Goal: Task Accomplishment & Management: Manage account settings

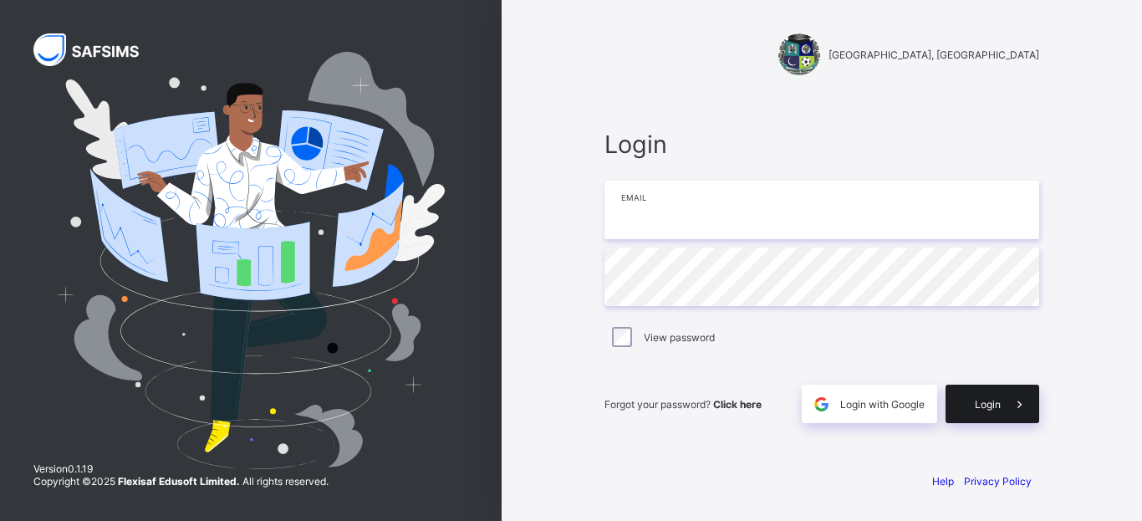
type input "**********"
click at [997, 402] on span "Login" at bounding box center [988, 404] width 26 height 13
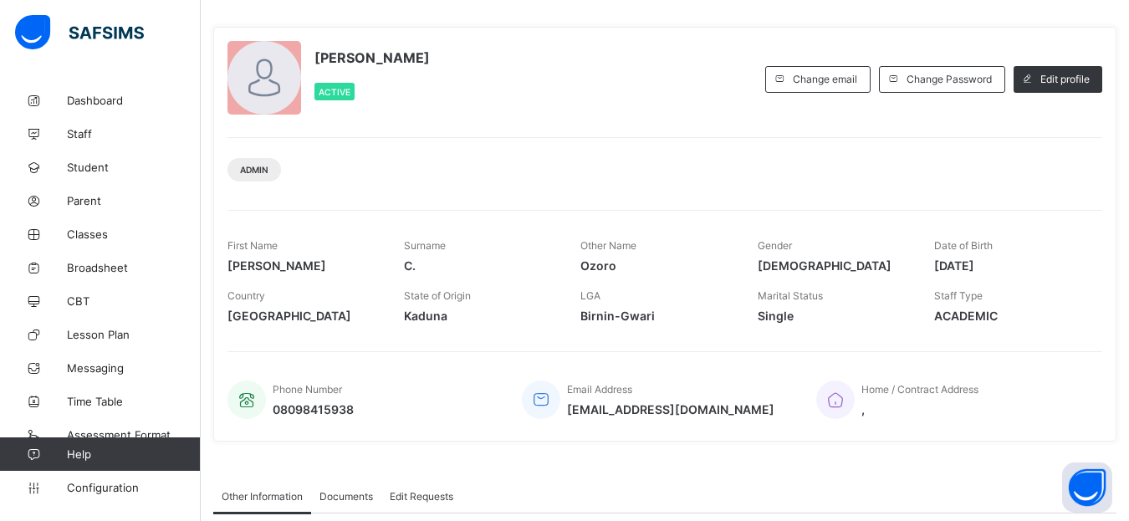
scroll to position [56, 0]
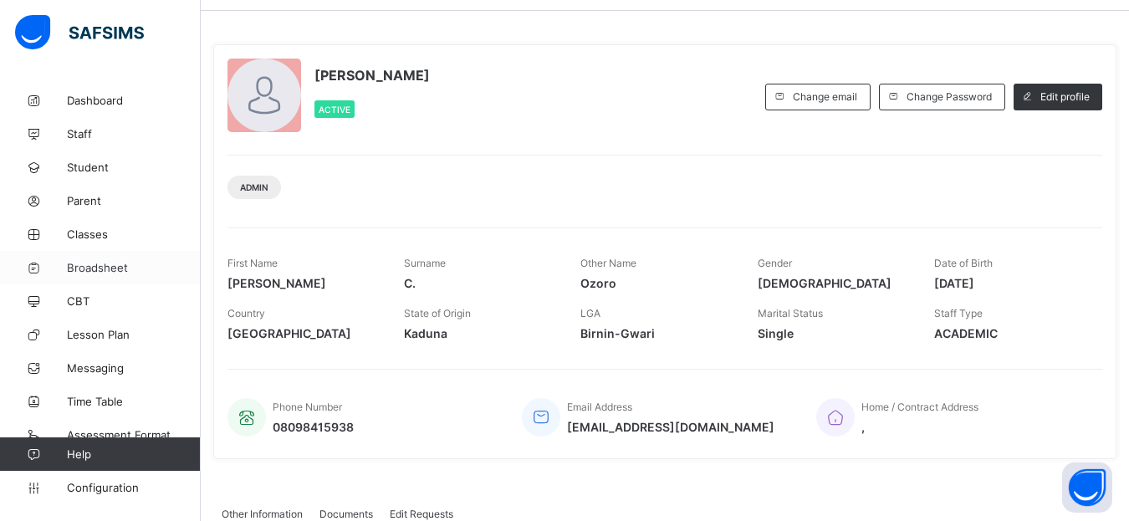
click at [90, 268] on span "Broadsheet" at bounding box center [134, 267] width 134 height 13
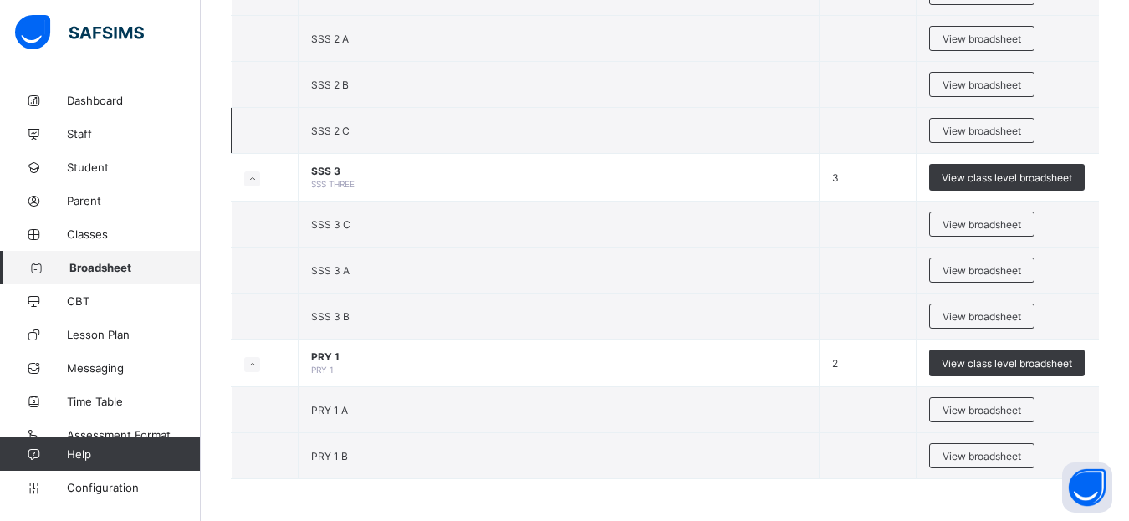
scroll to position [1983, 0]
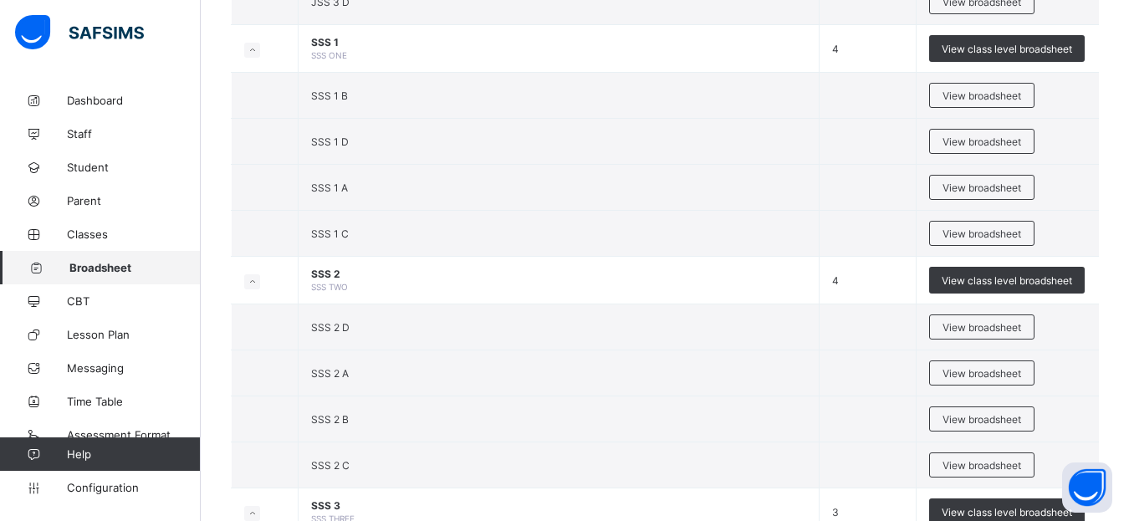
click at [975, 190] on span "View broadsheet" at bounding box center [981, 187] width 79 height 13
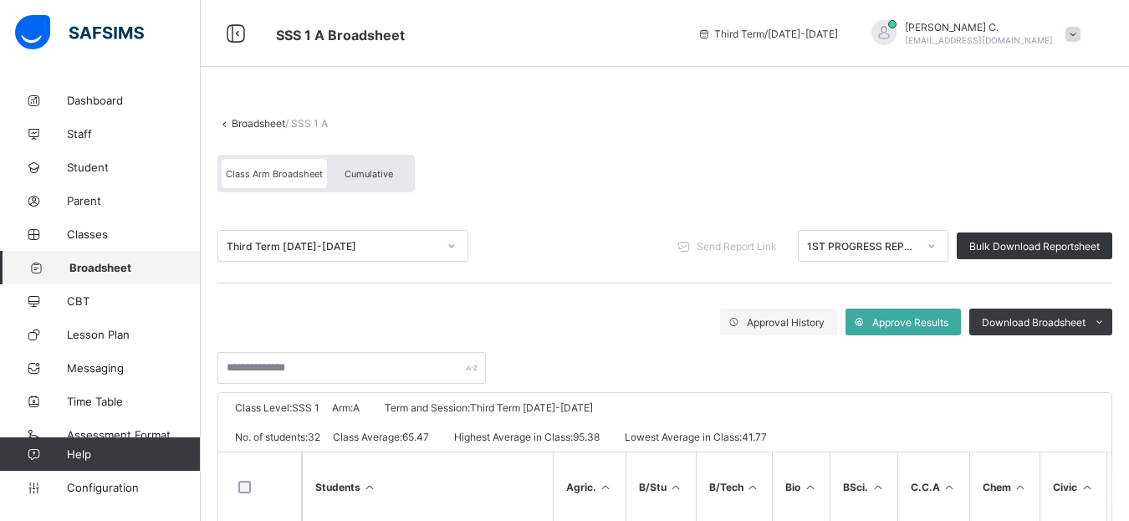
click at [936, 250] on icon at bounding box center [931, 245] width 10 height 17
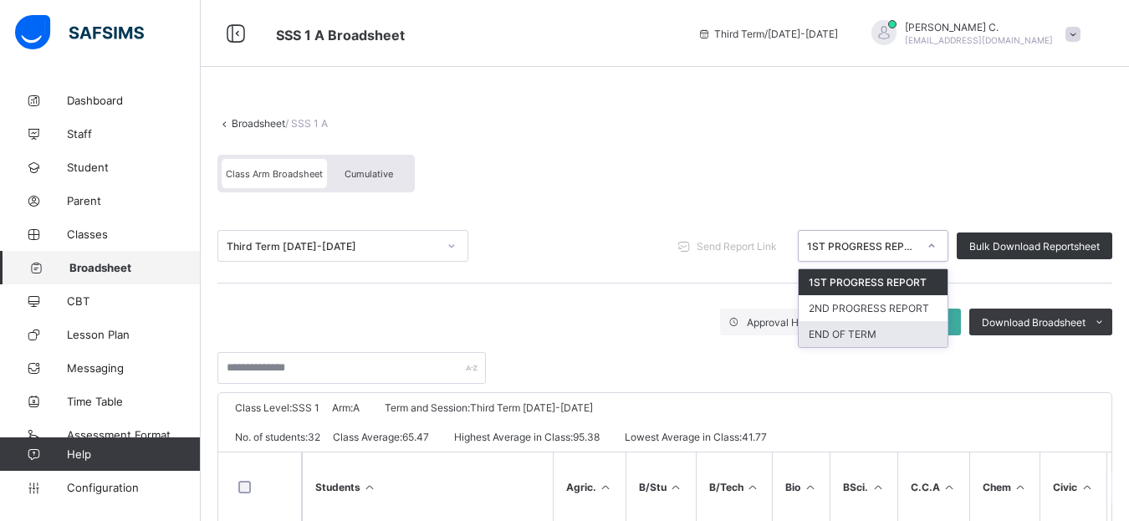
click at [869, 333] on div "END OF TERM" at bounding box center [872, 334] width 149 height 26
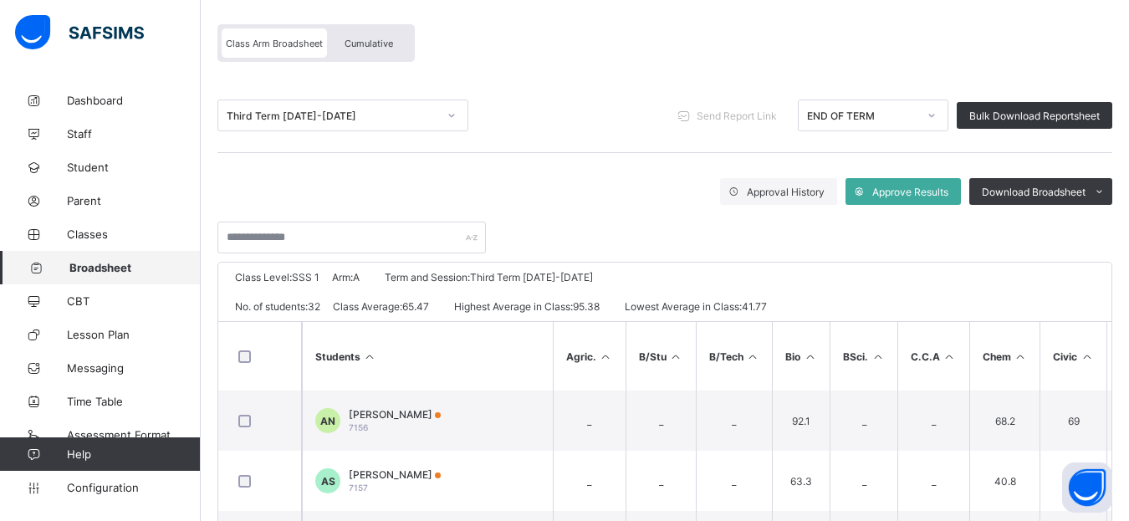
scroll to position [129, 0]
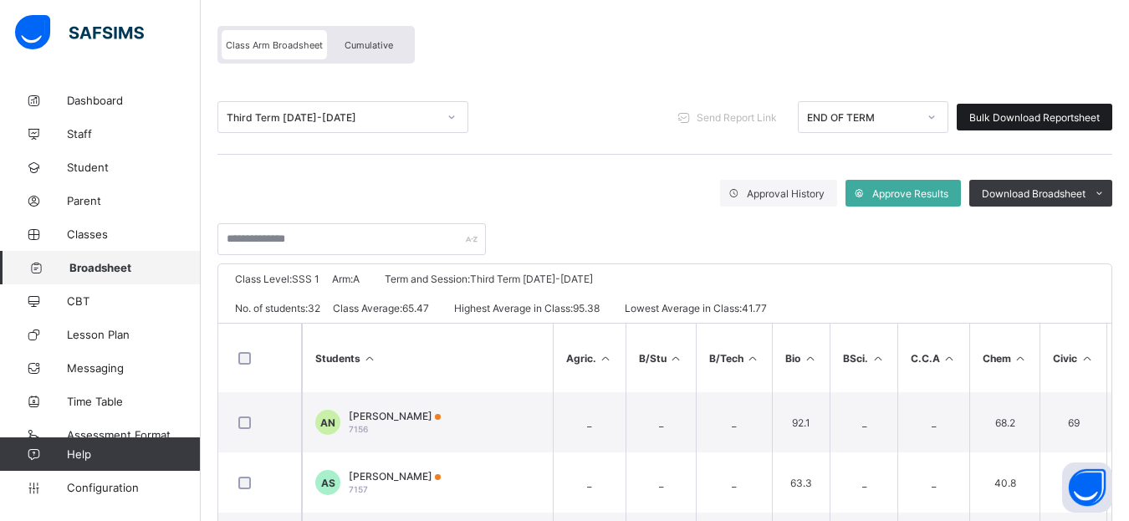
click at [1053, 115] on span "Bulk Download Reportsheet" at bounding box center [1034, 117] width 130 height 13
click at [78, 229] on span "Classes" at bounding box center [134, 233] width 134 height 13
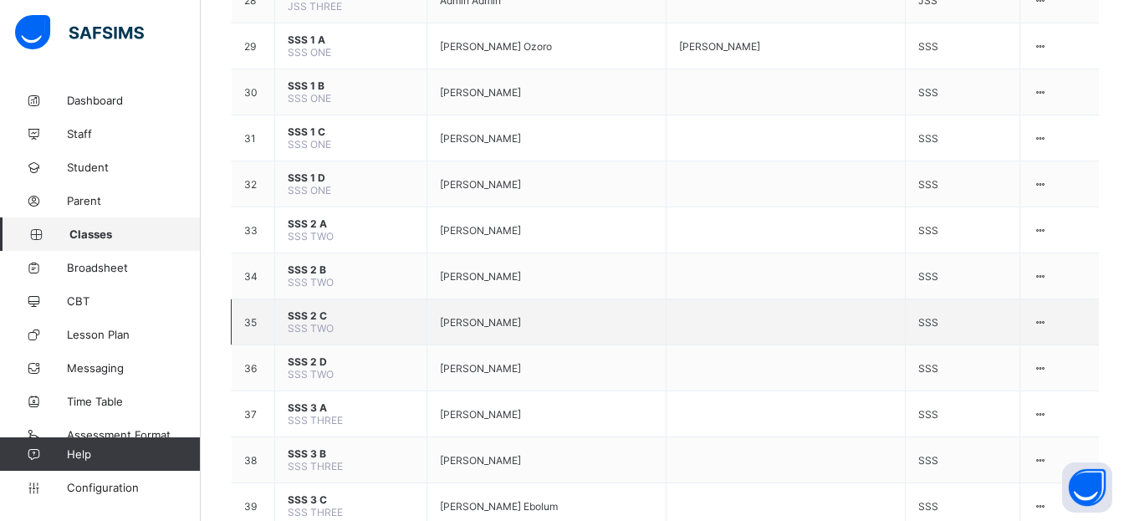
scroll to position [1338, 0]
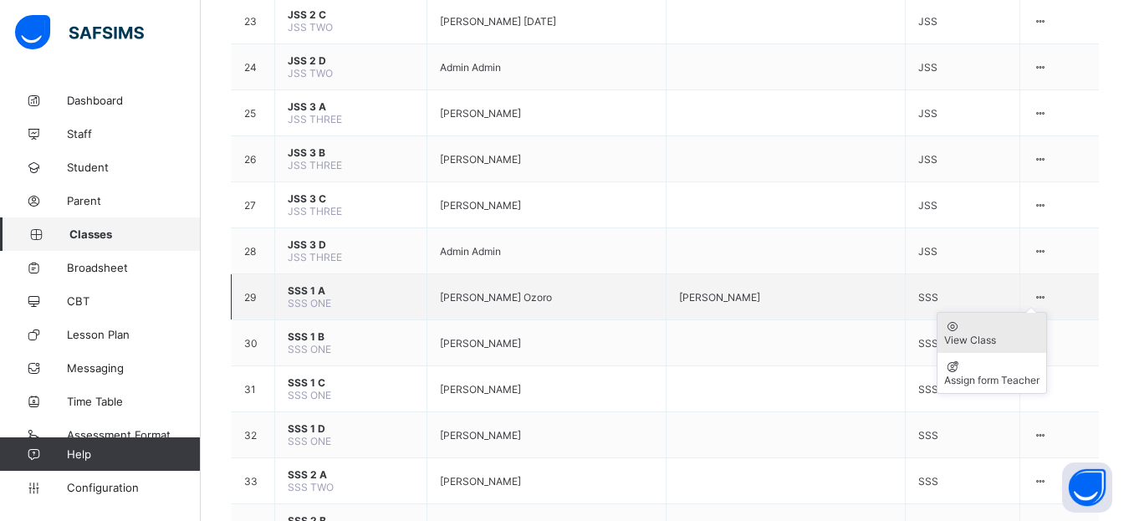
click at [1007, 334] on div "View Class" at bounding box center [991, 340] width 95 height 13
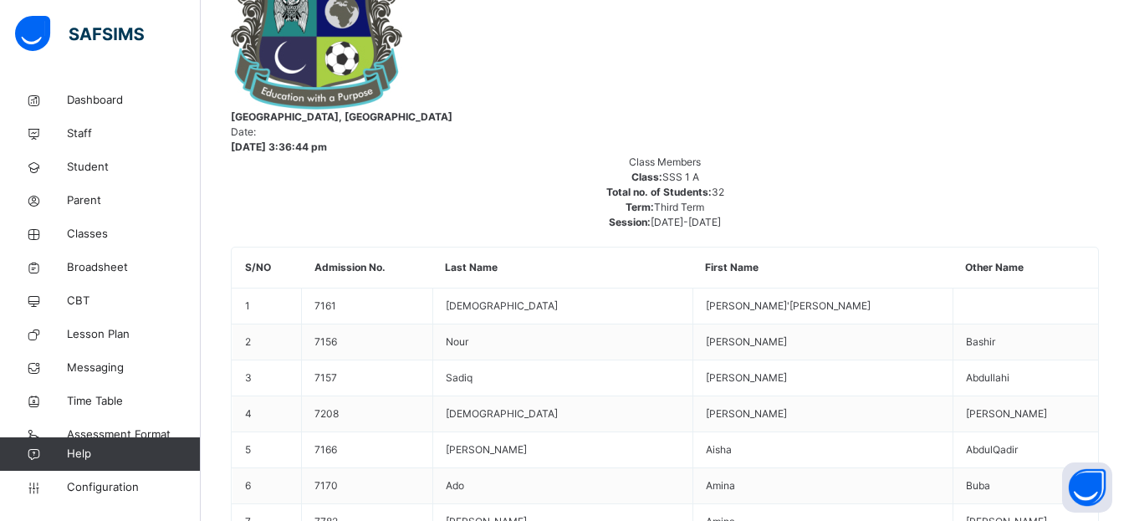
scroll to position [418, 0]
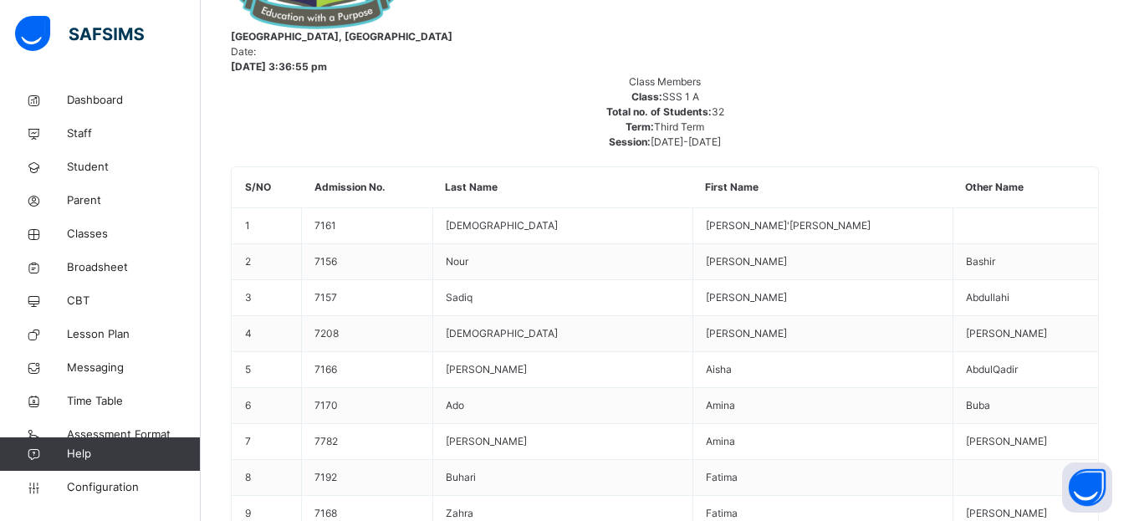
scroll to position [545, 1329]
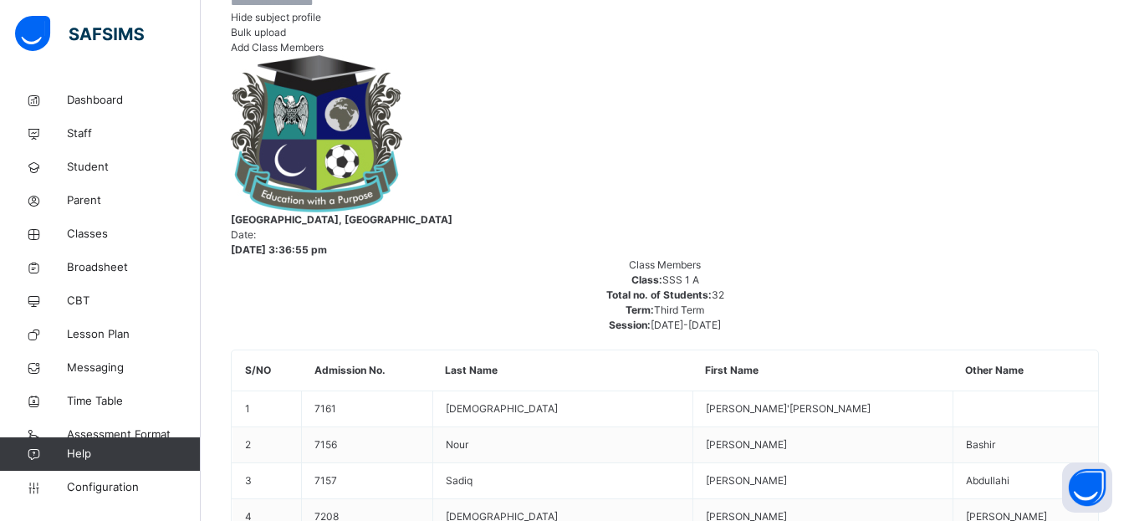
scroll to position [370, 0]
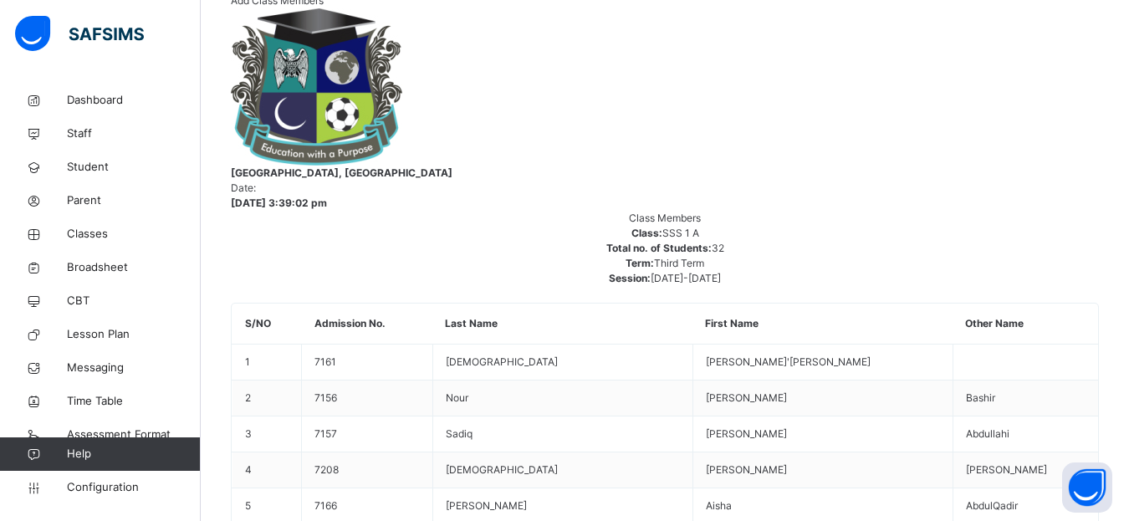
scroll to position [565, 1329]
click at [93, 265] on span "Broadsheet" at bounding box center [134, 267] width 134 height 17
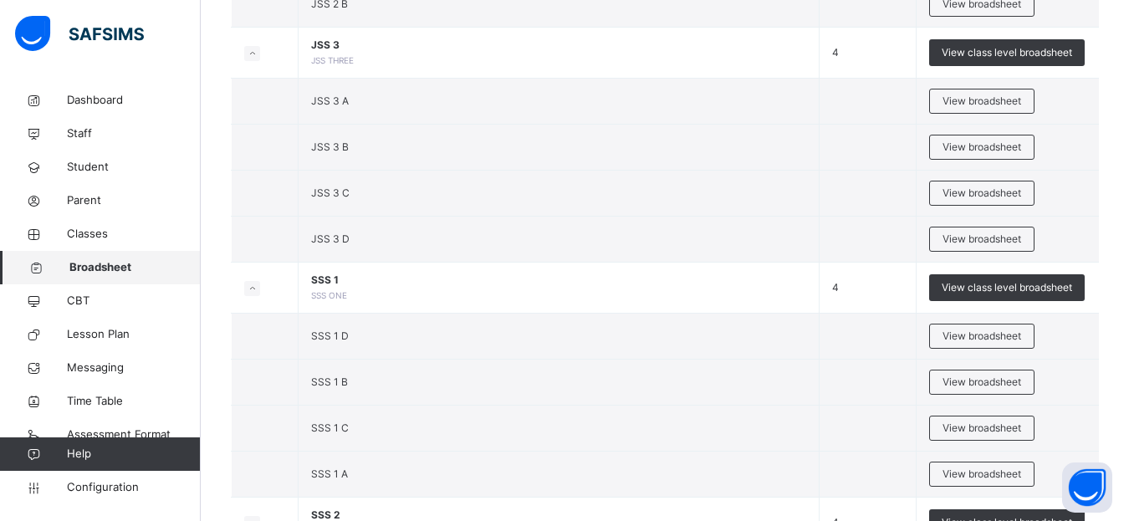
scroll to position [1869, 0]
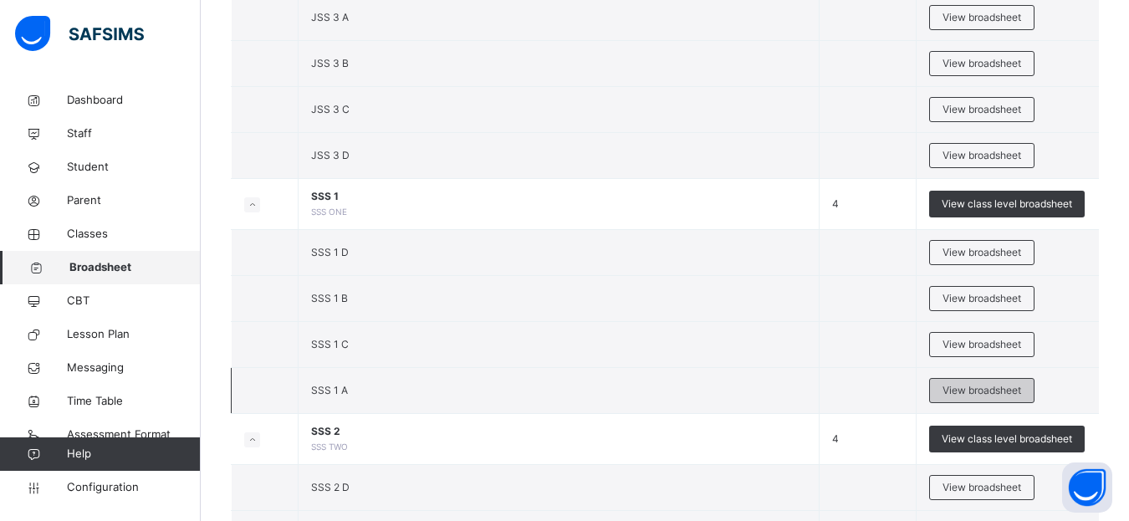
click at [971, 387] on span "View broadsheet" at bounding box center [981, 390] width 79 height 15
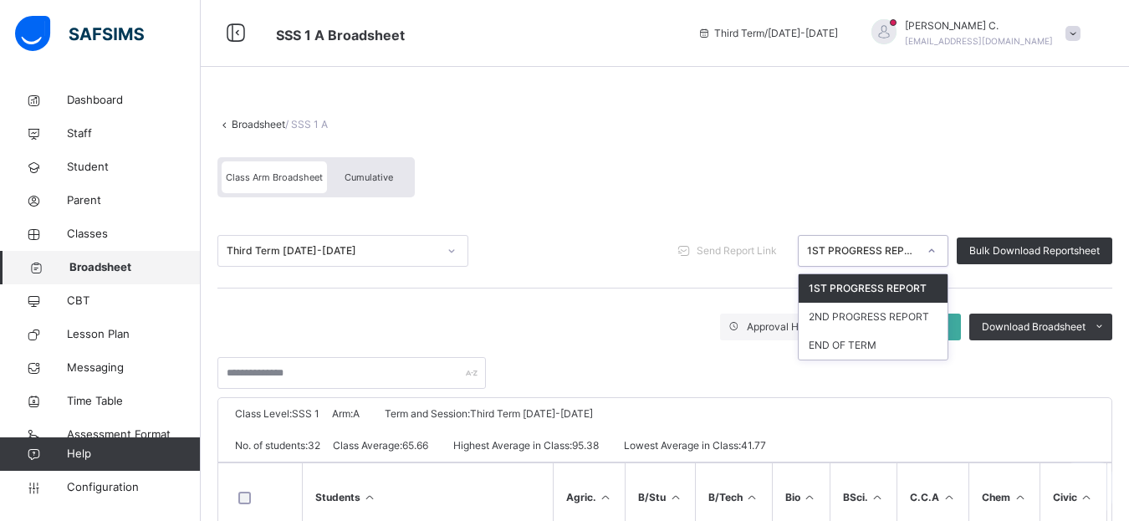
click at [936, 253] on icon at bounding box center [931, 250] width 10 height 17
click at [880, 344] on div "END OF TERM" at bounding box center [872, 345] width 149 height 28
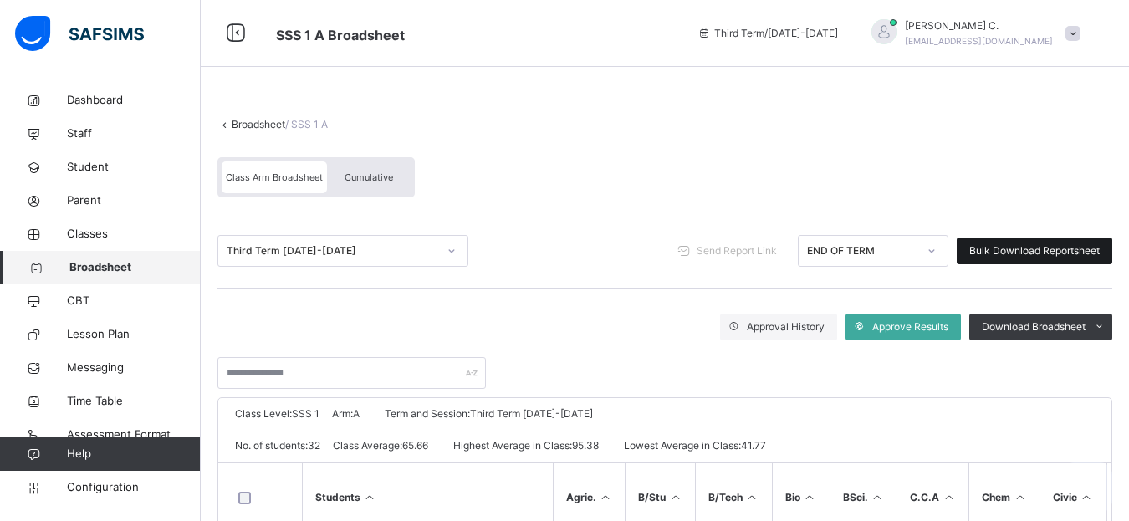
click at [1009, 246] on span "Bulk Download Reportsheet" at bounding box center [1034, 250] width 130 height 15
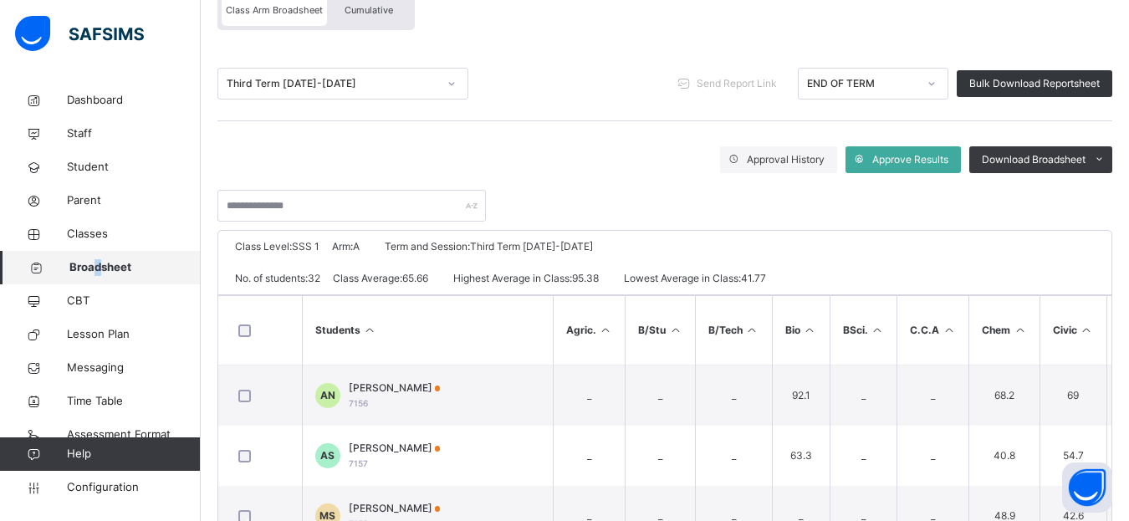
scroll to position [84, 0]
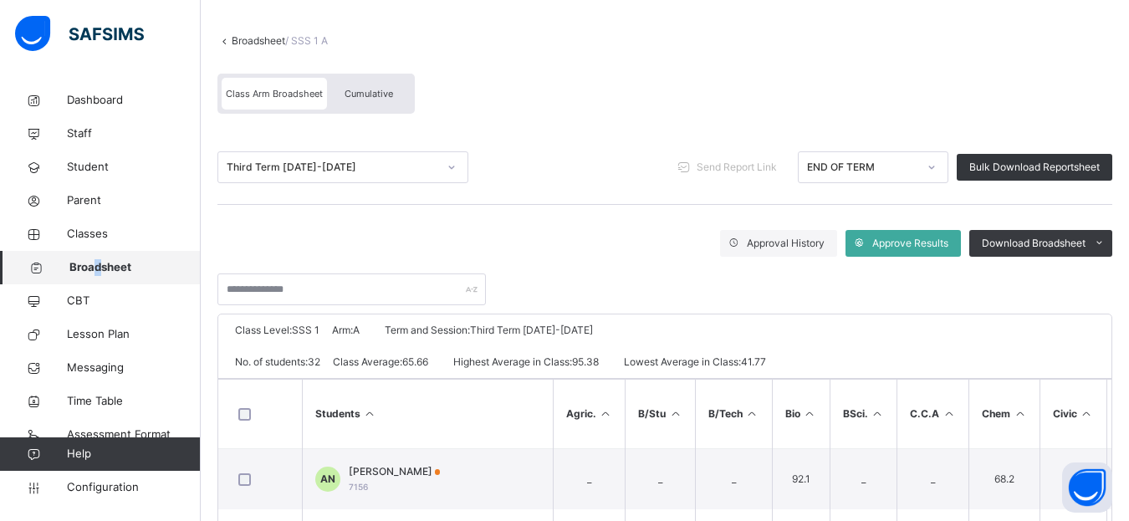
click at [125, 269] on span "Broadsheet" at bounding box center [134, 267] width 131 height 17
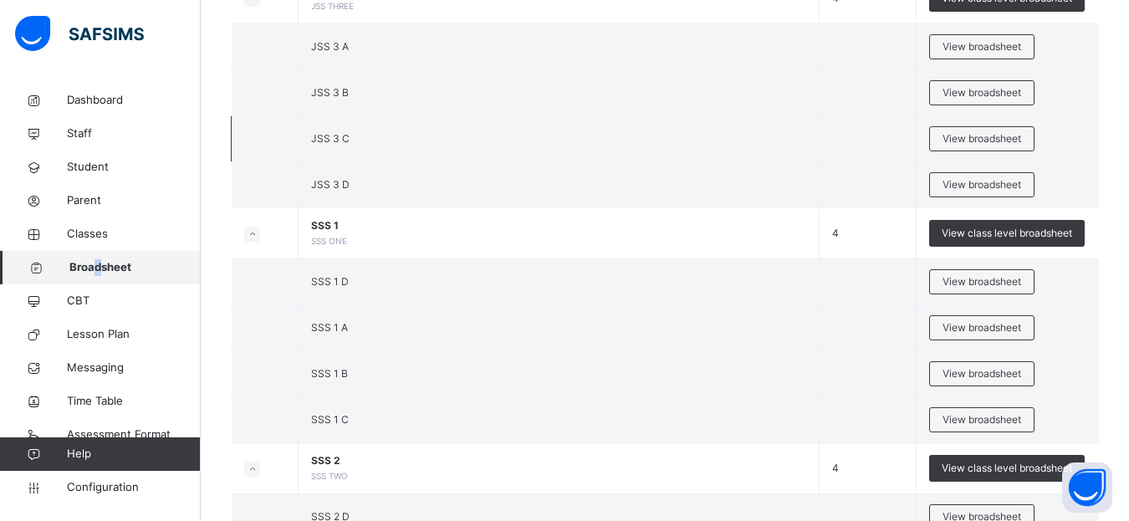
scroll to position [2007, 0]
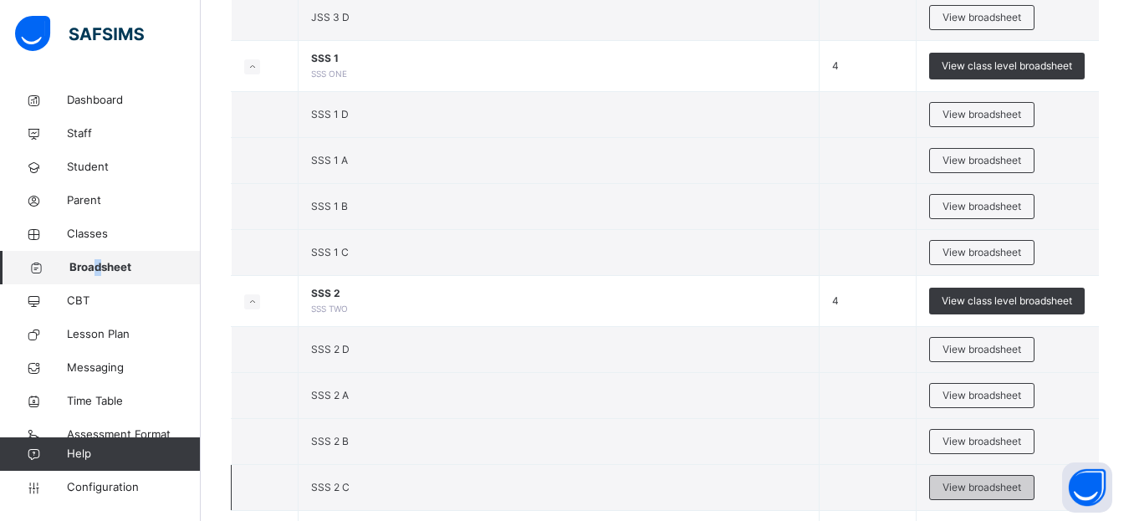
click at [997, 487] on span "View broadsheet" at bounding box center [981, 487] width 79 height 15
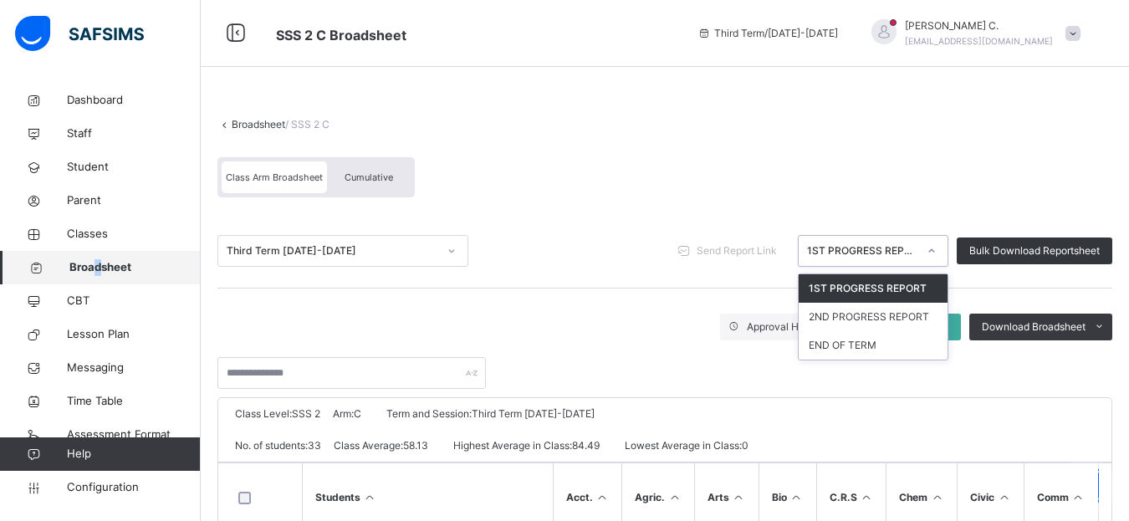
click at [946, 253] on div at bounding box center [931, 250] width 28 height 27
click at [885, 344] on div "END OF TERM" at bounding box center [872, 345] width 149 height 28
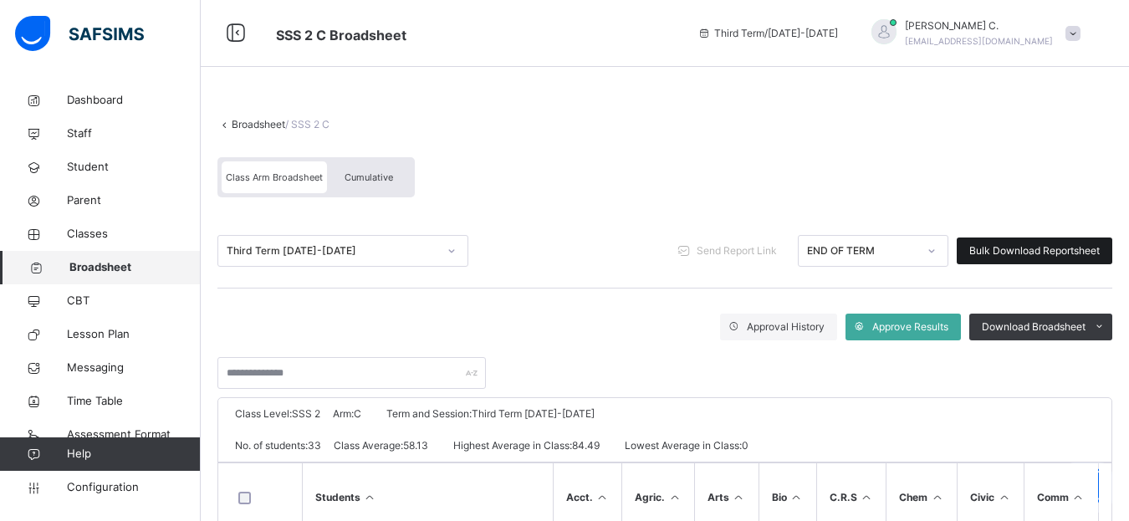
click at [1005, 248] on span "Bulk Download Reportsheet" at bounding box center [1034, 250] width 130 height 15
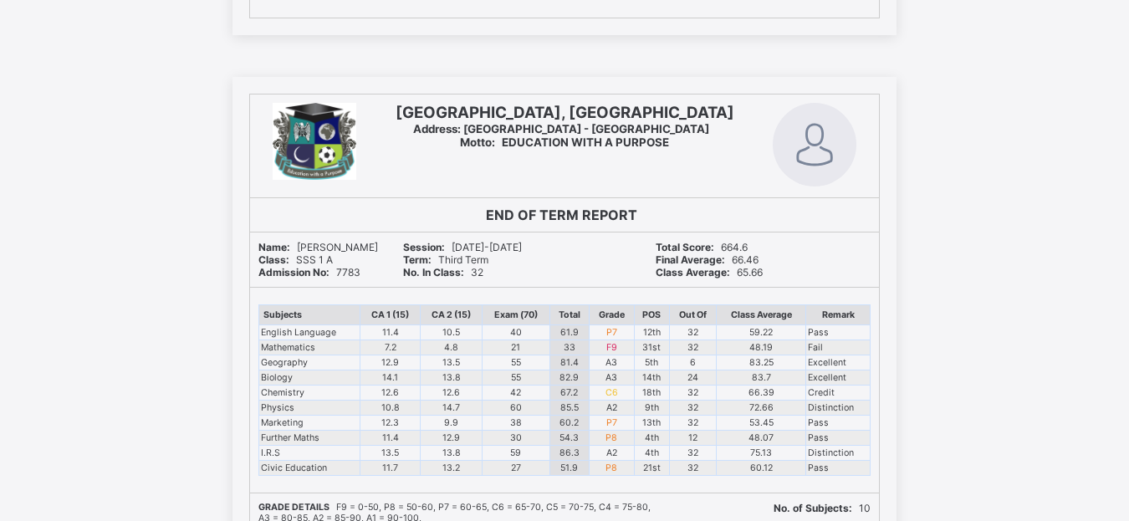
scroll to position [1087, 0]
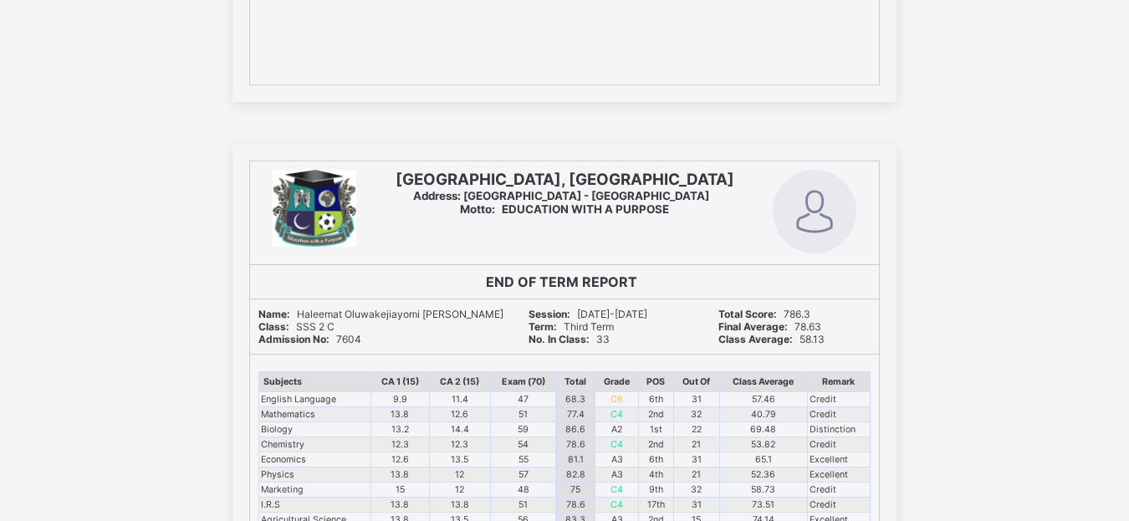
scroll to position [8779, 0]
